Goal: Use online tool/utility: Use online tool/utility

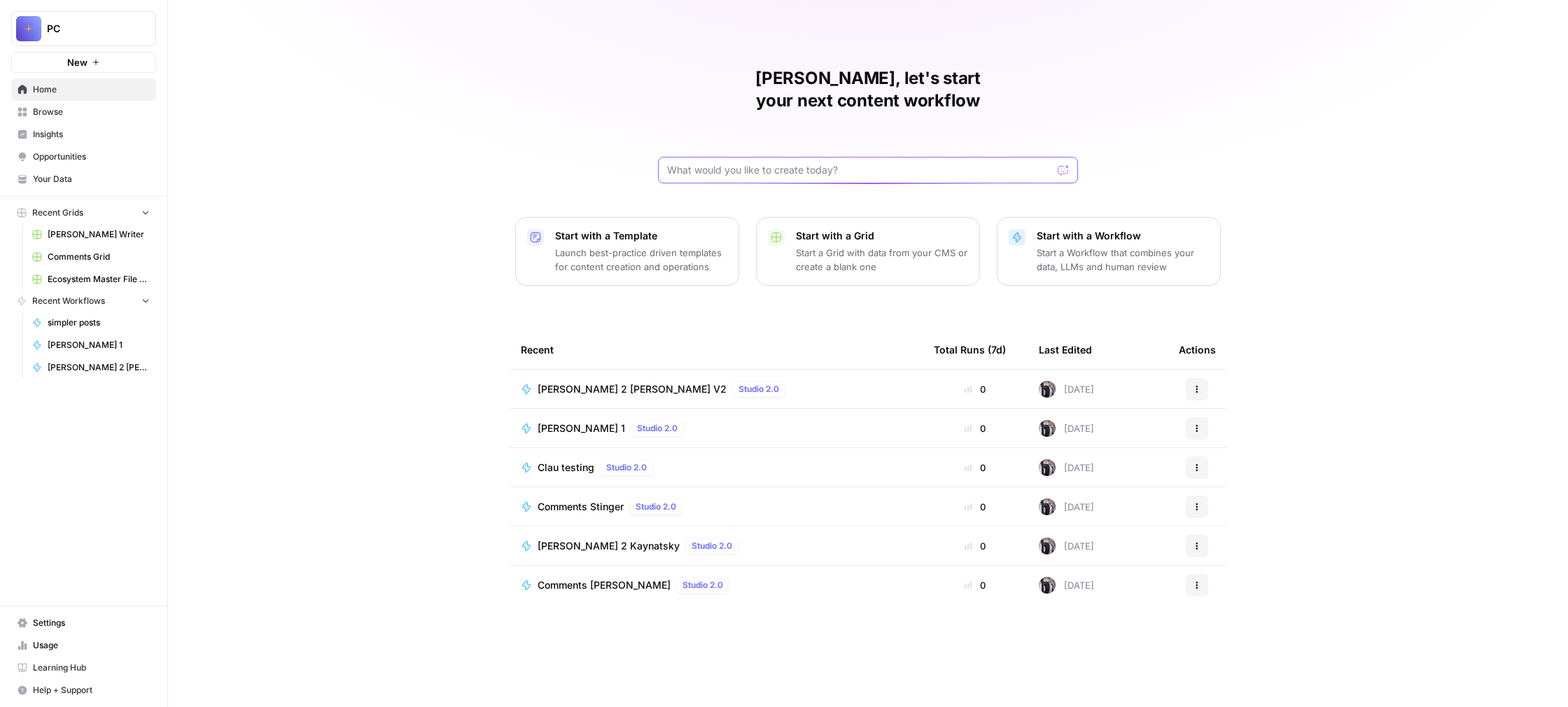
click at [831, 163] on input "text" at bounding box center [859, 170] width 385 height 14
click at [80, 115] on span "Browse" at bounding box center [91, 112] width 117 height 13
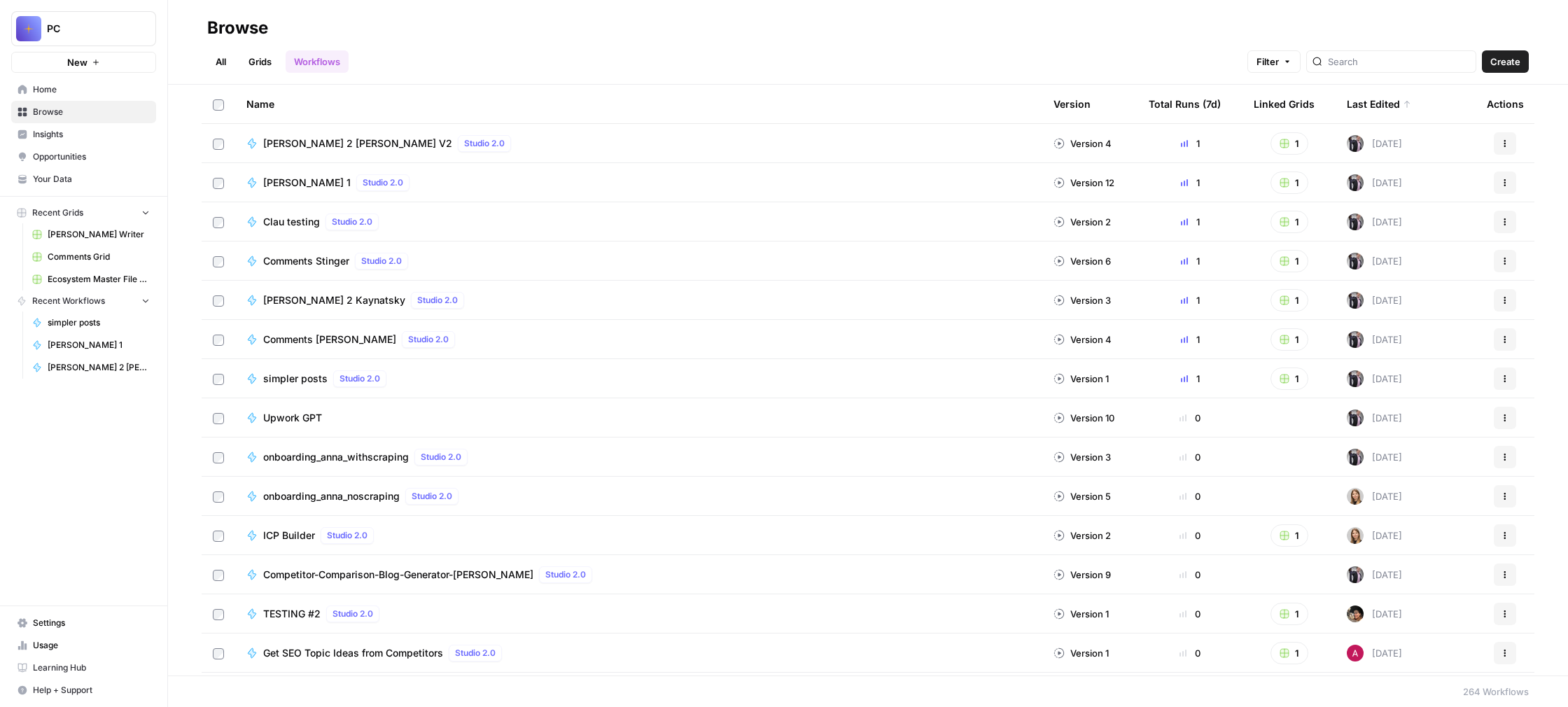
click at [1396, 52] on div at bounding box center [1391, 61] width 170 height 22
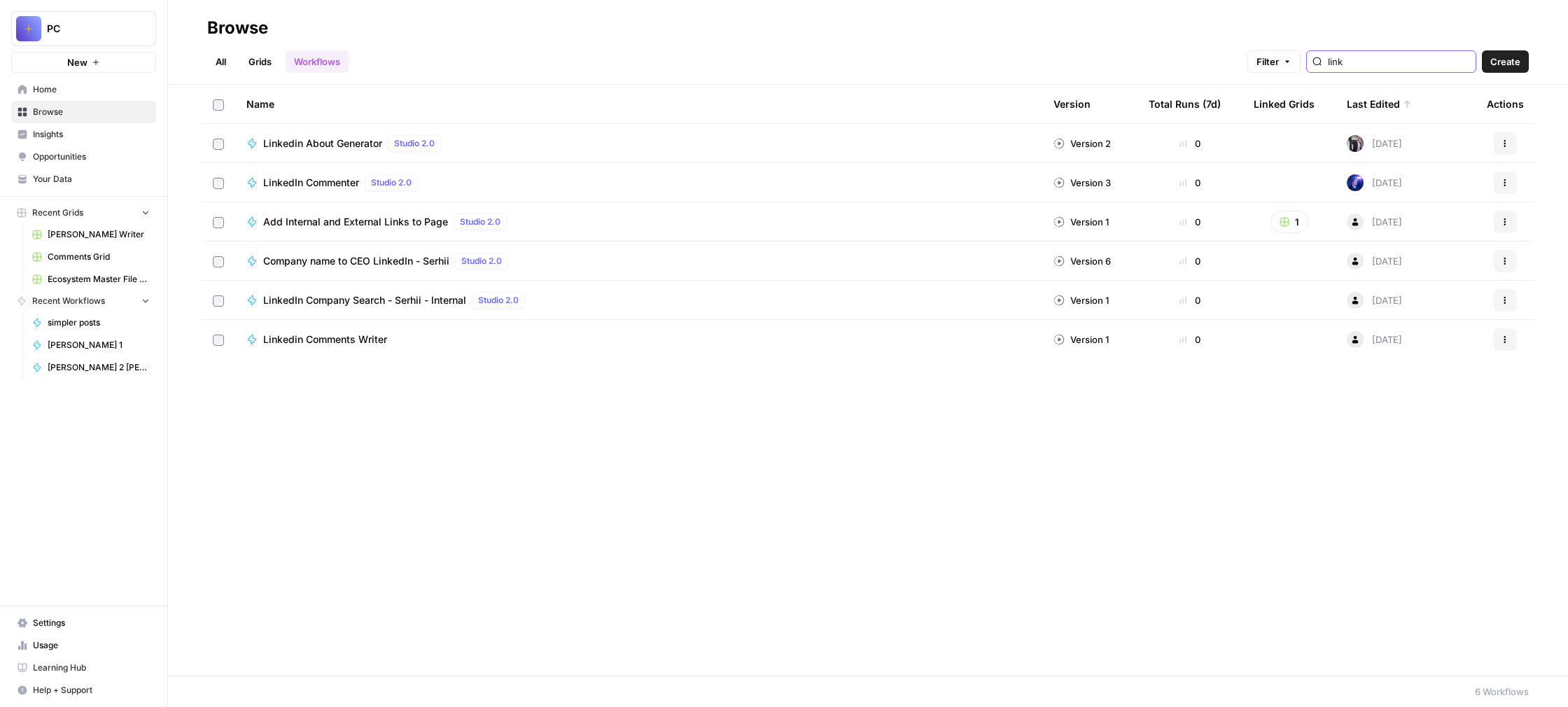
type input "link"
click at [982, 143] on div "Linkedin About Generator Studio 2.0" at bounding box center [638, 143] width 784 height 16
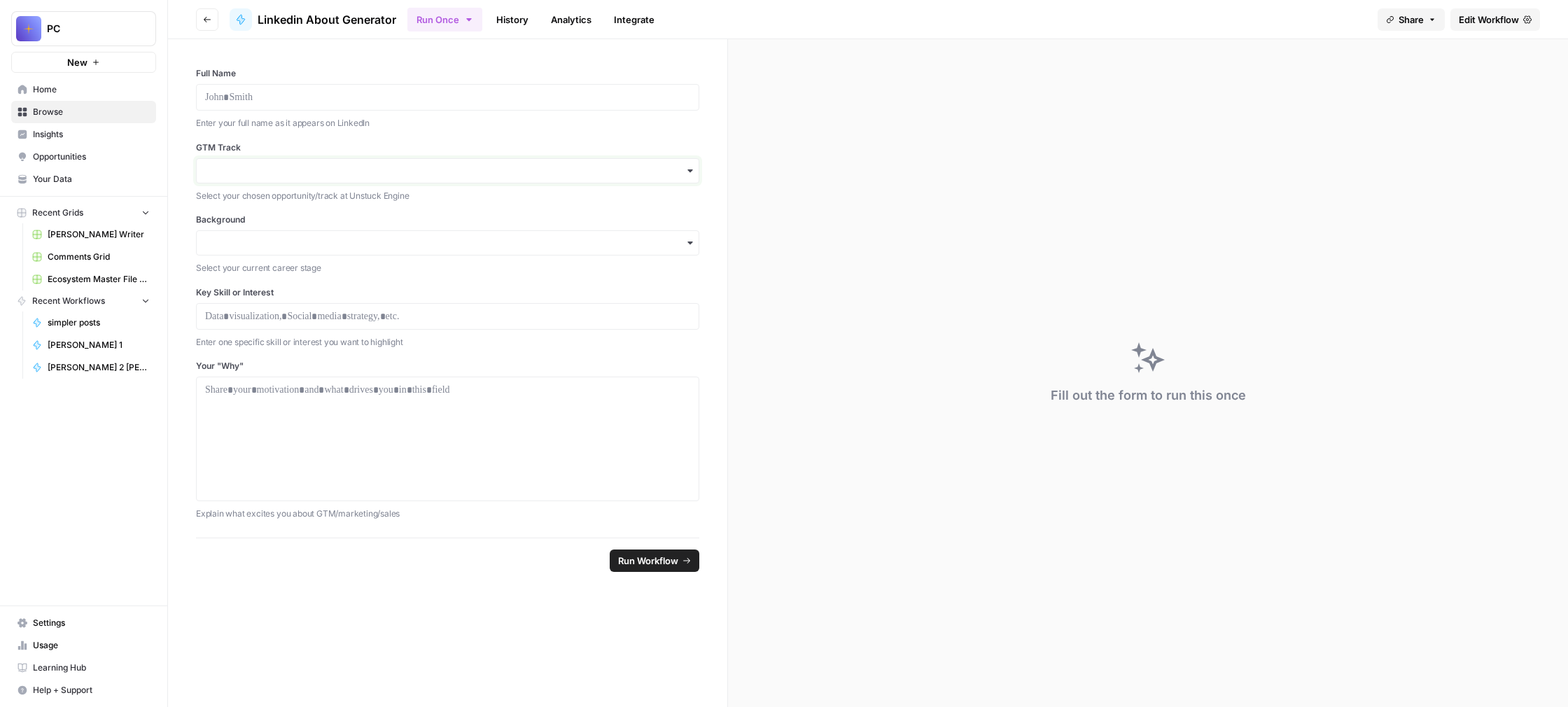
click at [377, 176] on input "GTM Track" at bounding box center [448, 171] width 485 height 14
click at [322, 296] on div "Lead Generation" at bounding box center [448, 288] width 502 height 27
click at [335, 95] on p at bounding box center [448, 97] width 485 height 14
click at [337, 254] on div "button" at bounding box center [448, 243] width 504 height 25
click at [315, 335] on div "Career Changer" at bounding box center [448, 334] width 502 height 27
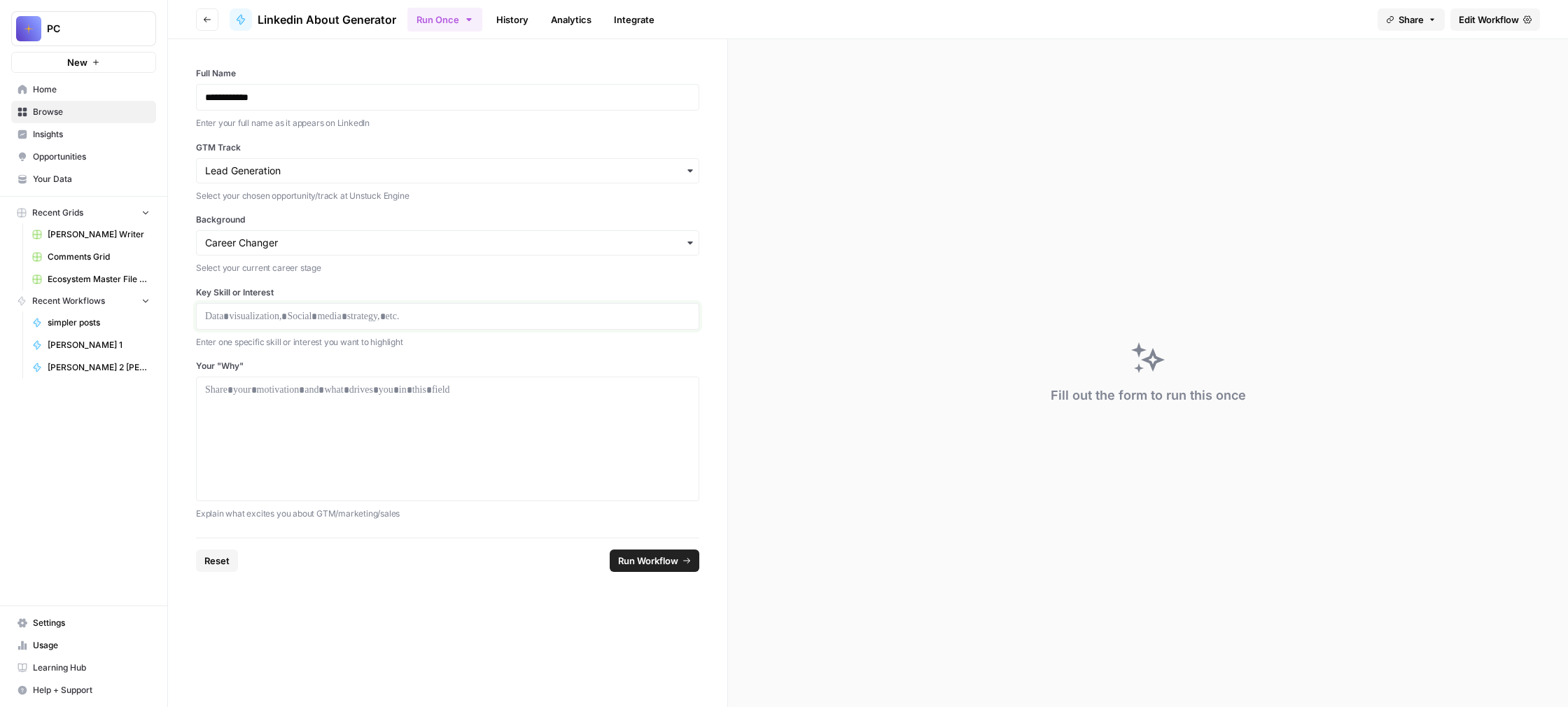
click at [269, 313] on p at bounding box center [448, 316] width 485 height 14
click at [269, 399] on div at bounding box center [448, 439] width 485 height 112
click at [647, 559] on span "Run Workflow" at bounding box center [648, 560] width 60 height 14
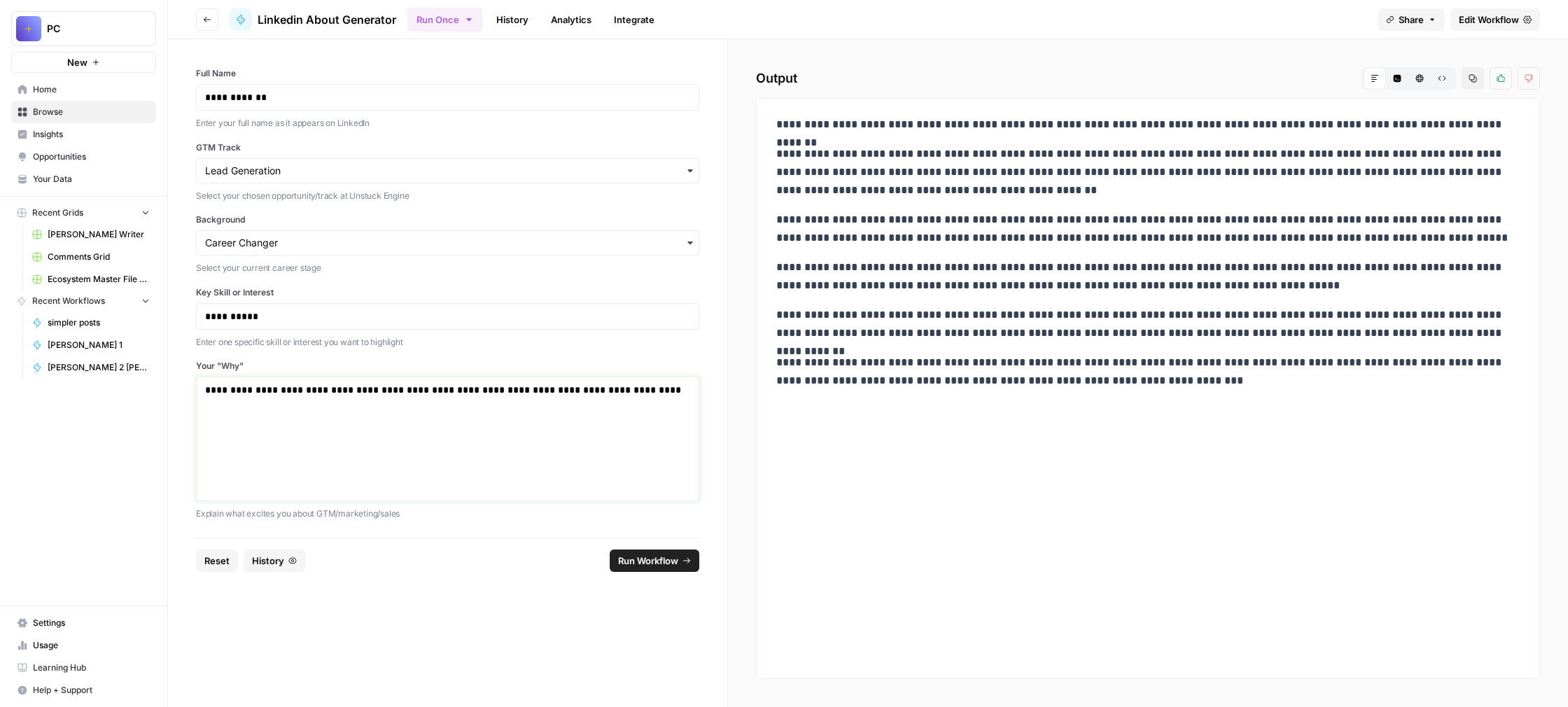
click at [677, 393] on p "**********" at bounding box center [448, 390] width 485 height 14
click at [654, 558] on span "Run Workflow" at bounding box center [648, 560] width 60 height 14
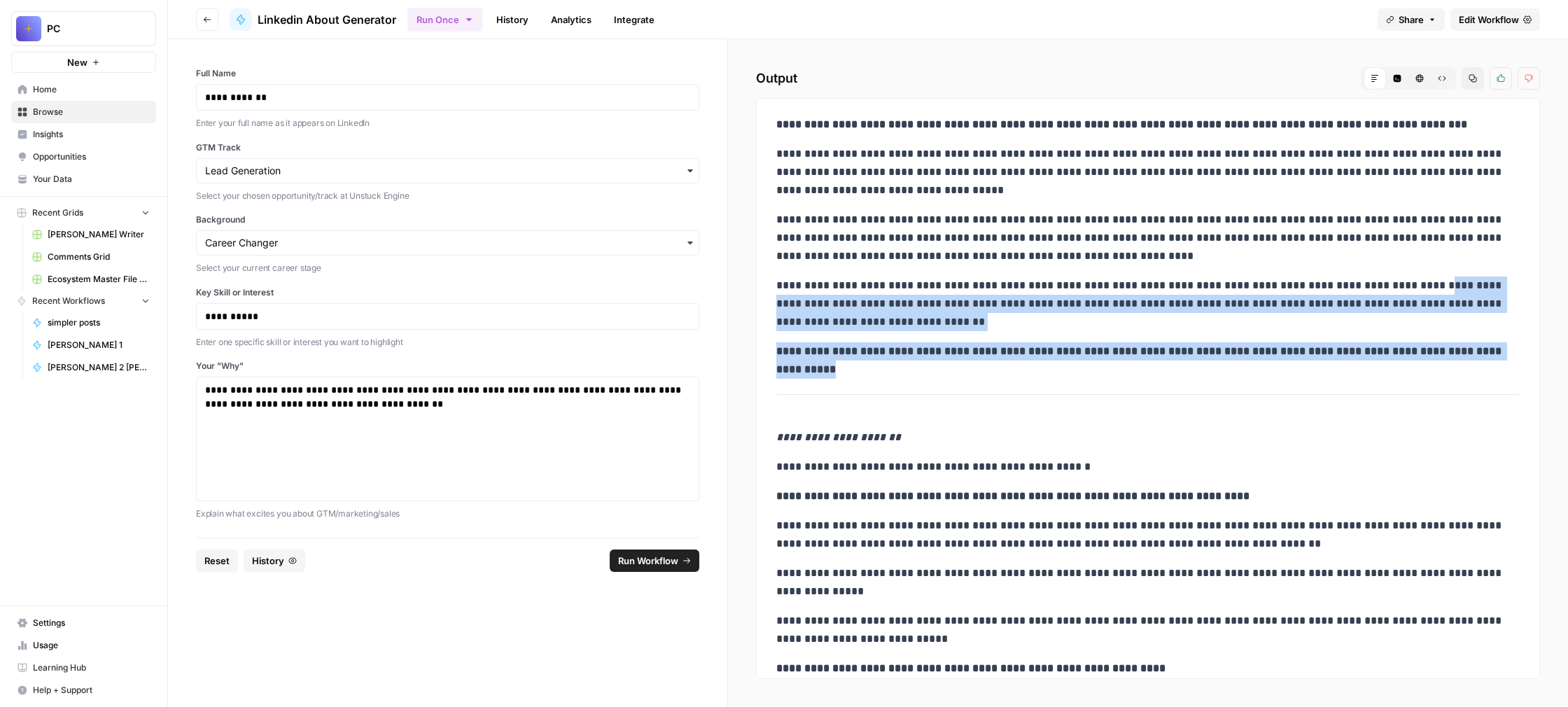
drag, startPoint x: 1519, startPoint y: 355, endPoint x: 1405, endPoint y: 292, distance: 130.2
click at [1405, 292] on div "**********" at bounding box center [1148, 439] width 760 height 659
click at [1441, 77] on icon "button" at bounding box center [1442, 78] width 9 height 9
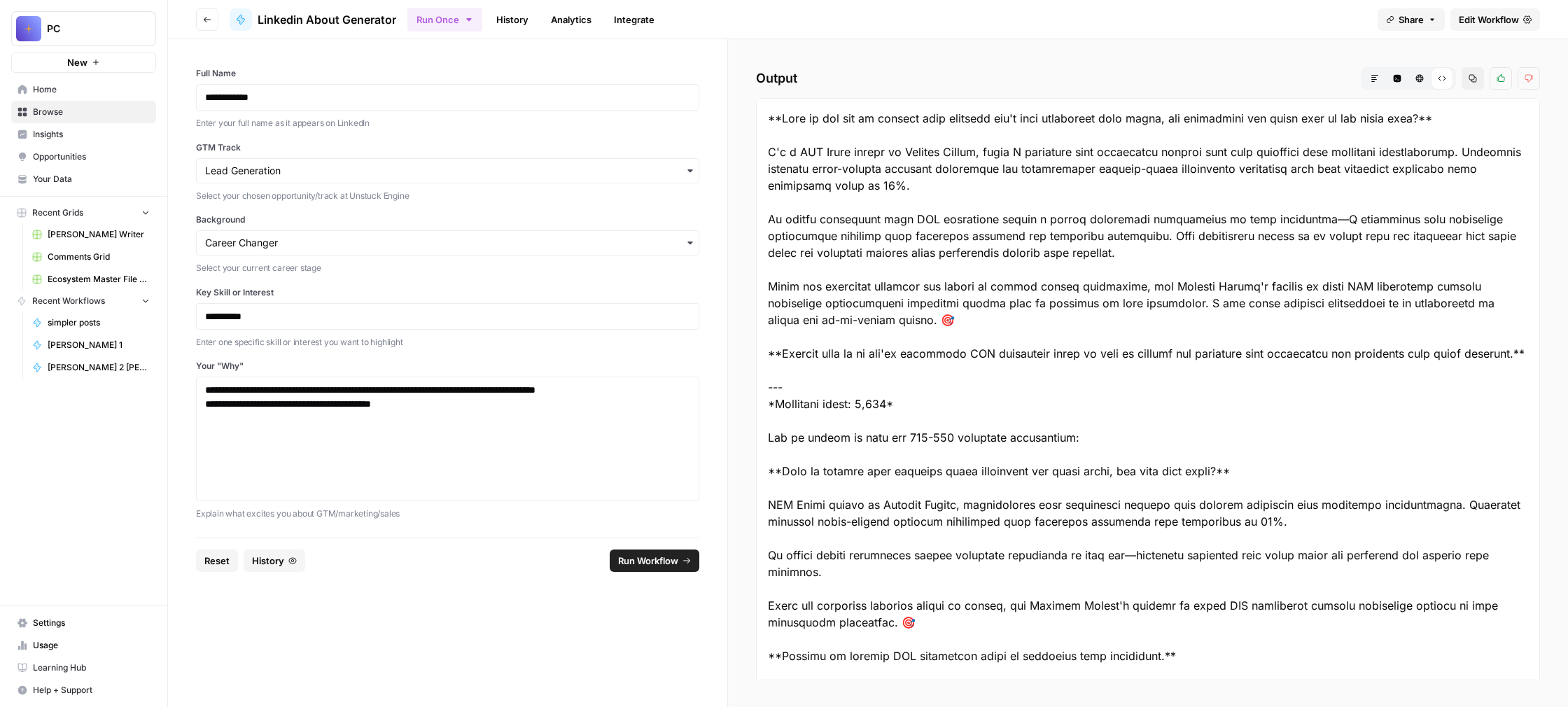
click at [1372, 74] on icon "button" at bounding box center [1375, 78] width 9 height 9
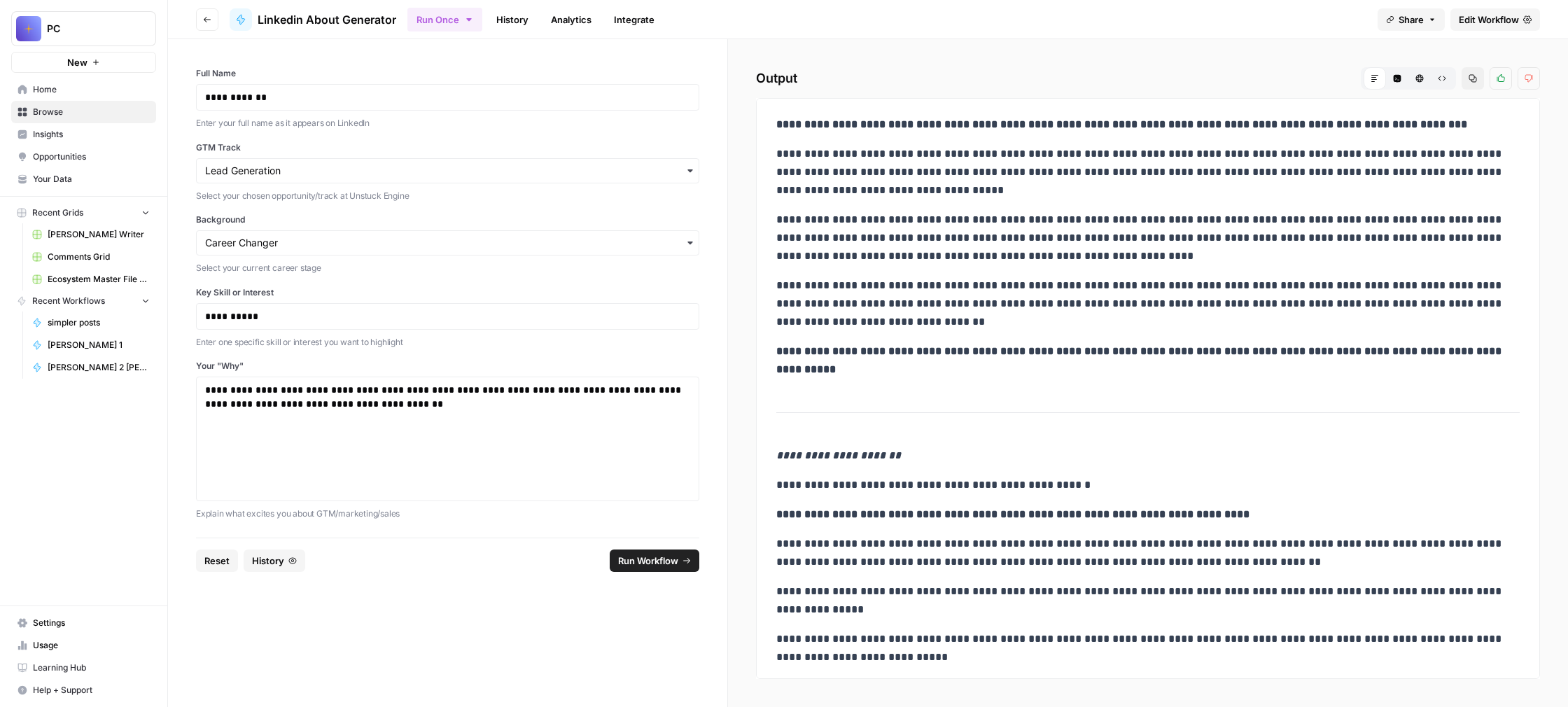
click at [1472, 78] on icon "button" at bounding box center [1472, 78] width 9 height 9
